Goal: Task Accomplishment & Management: Complete application form

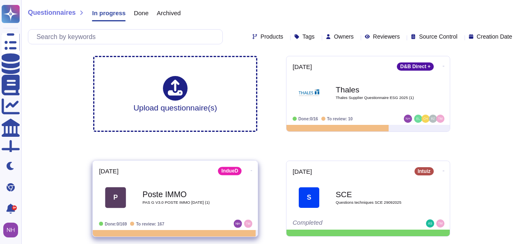
click at [151, 190] on b "Poste IMMO" at bounding box center [183, 194] width 83 height 8
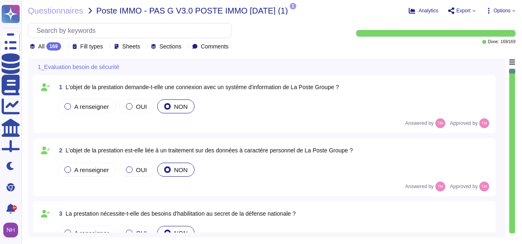
type textarea "indueD fournit les informations de due diligence essentielles à la mise en plac…"
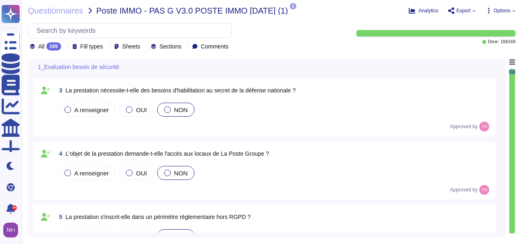
type textarea "[PERSON_NAME] est le Responsable de la sécurité et est impliqué dans l'évaluati…"
type textarea "[DATE]"
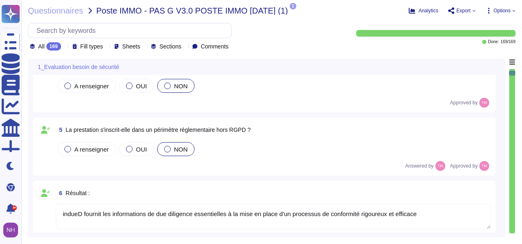
scroll to position [246, 0]
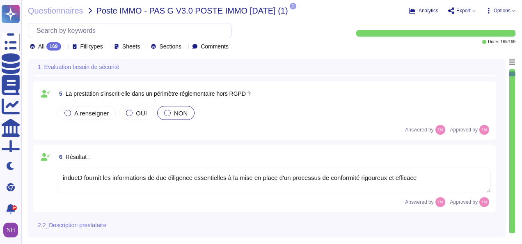
type textarea "SaaS, interface web"
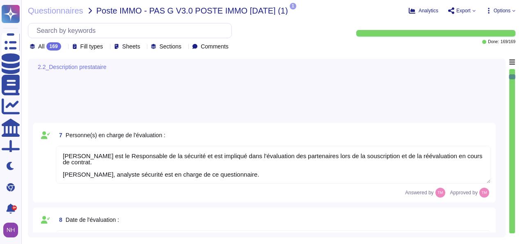
type textarea "SaaS, interface web"
type textarea "Hébergeur: AWS"
type textarea "SaaS, interface web"
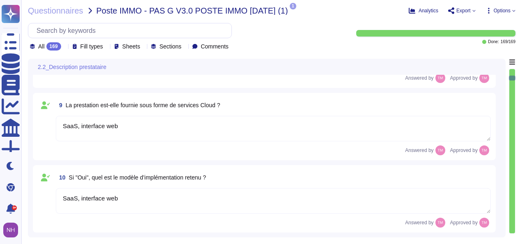
type textarea "AWS"
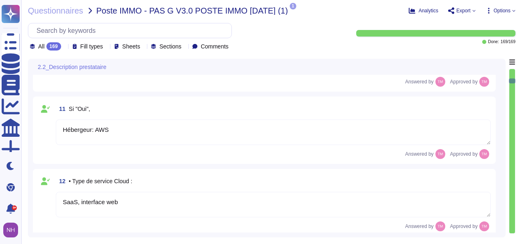
type textarea "paris eu-west 3"
type textarea "TIERS 3"
type textarea "N/A"
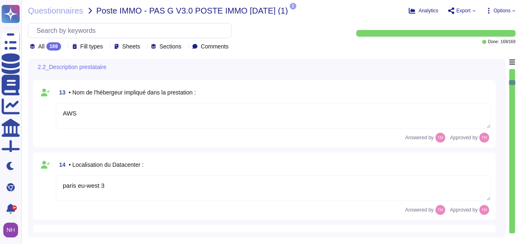
type textarea "N/A"
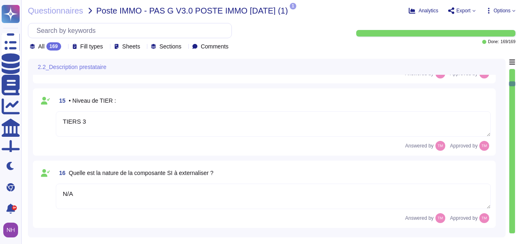
type textarea "N/A"
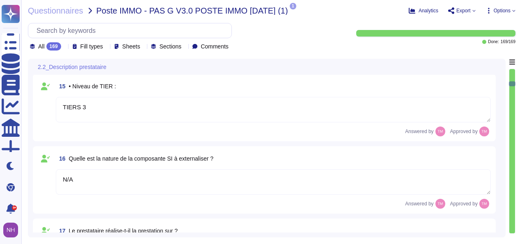
type textarea "Hébergeur: AWS"
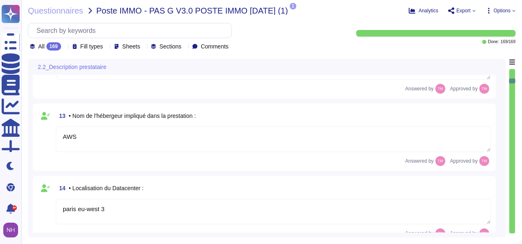
type textarea "SaaS, interface web"
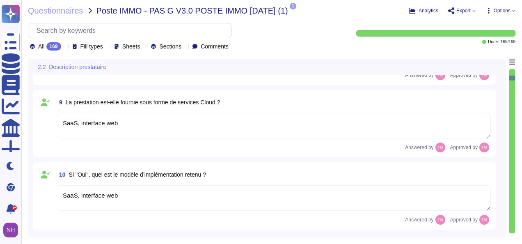
type textarea "[PERSON_NAME] est le Responsable de la sécurité et est impliqué dans l'évaluati…"
type textarea "[DATE]"
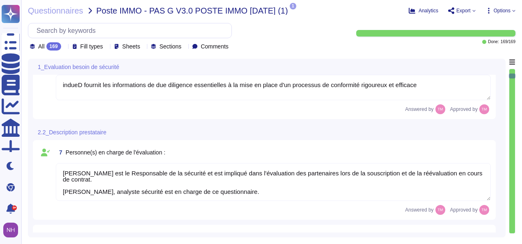
type textarea "indueD fournit les informations de due diligence essentielles à la mise en plac…"
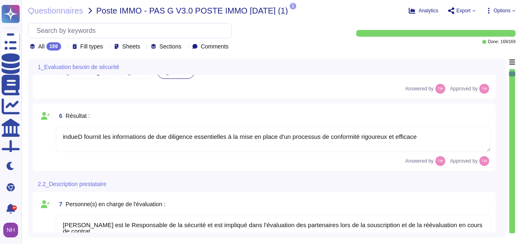
scroll to position [369, 0]
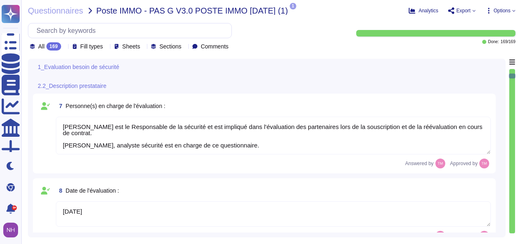
type textarea "SaaS, interface web"
type textarea "Hébergeur: AWS"
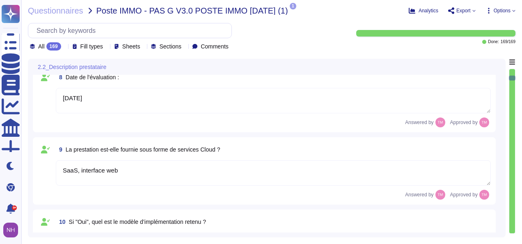
type textarea "SaaS, interface web"
type textarea "AWS"
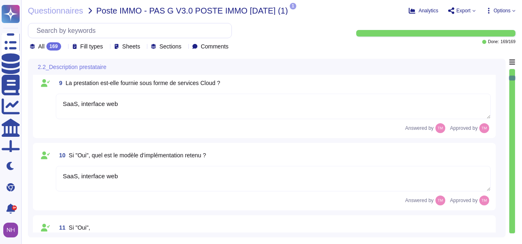
type textarea "paris eu-west 3"
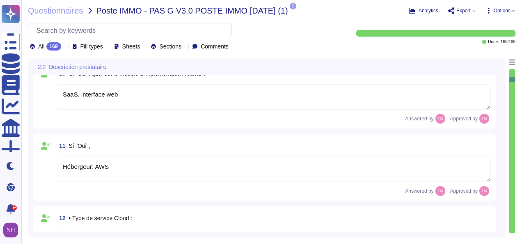
type textarea "TIERS 3"
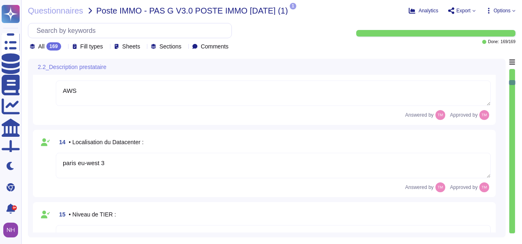
type textarea "N/A"
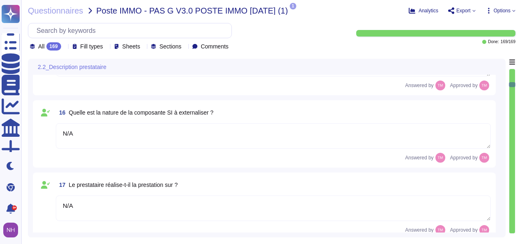
type textarea "N/A"
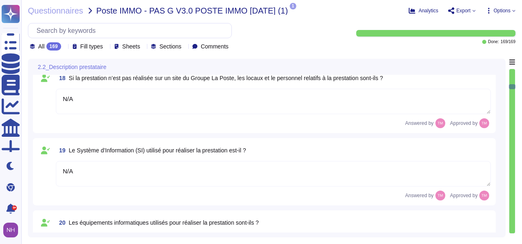
type textarea "Développement, qualification, production"
type textarea "N/A"
type textarea "Non"
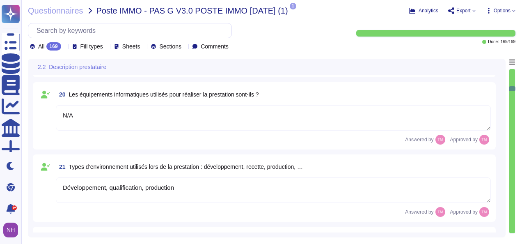
type textarea "N/A"
click at [471, 9] on span "Export" at bounding box center [461, 10] width 27 height 7
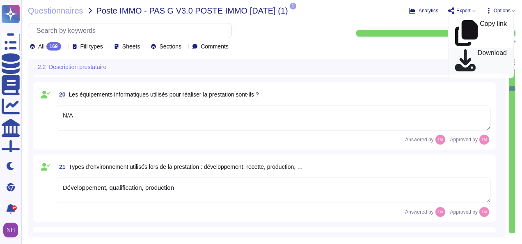
click at [478, 50] on p "Download" at bounding box center [492, 61] width 29 height 23
